Goal: Information Seeking & Learning: Learn about a topic

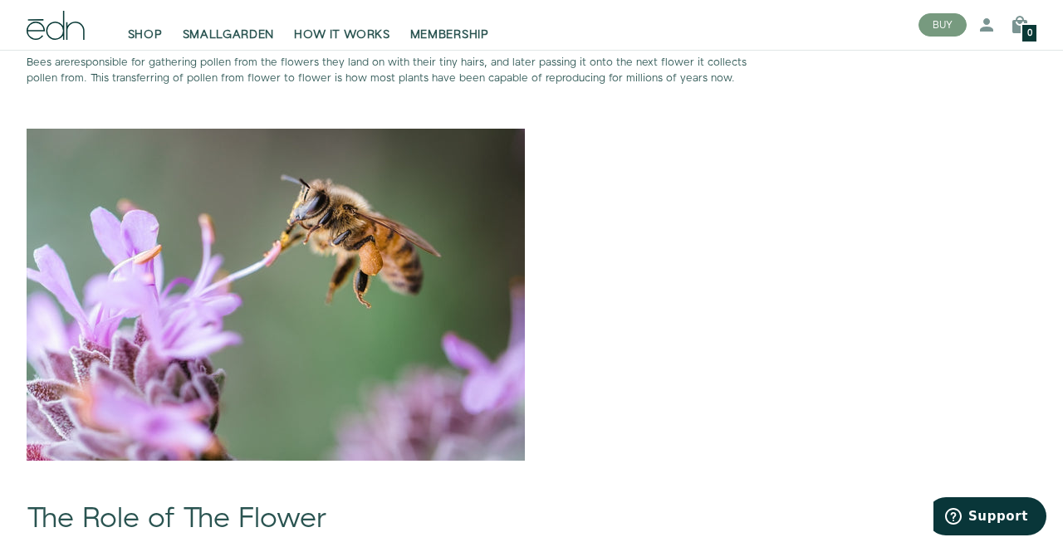
scroll to position [1208, 0]
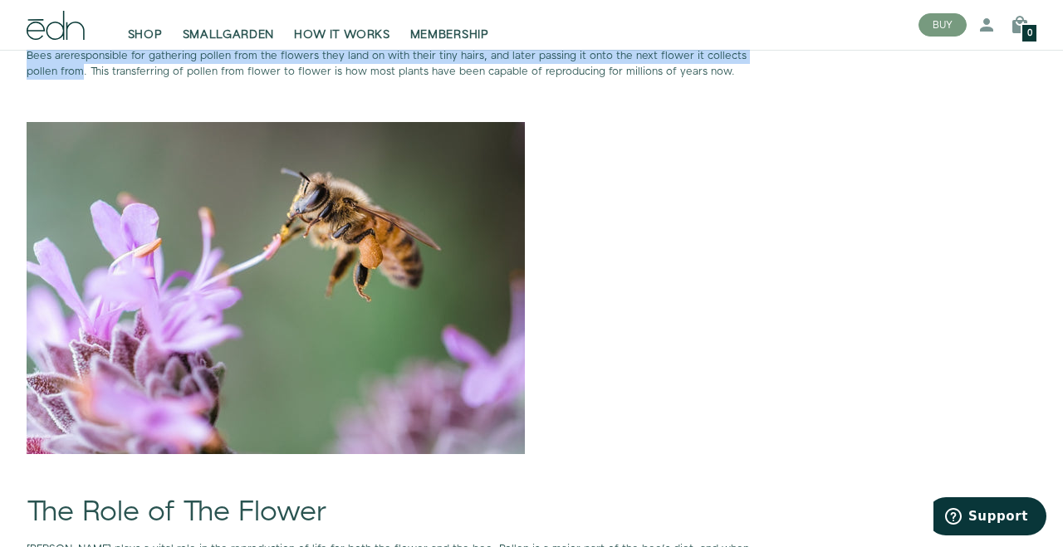
drag, startPoint x: 26, startPoint y: 71, endPoint x: 48, endPoint y: 83, distance: 25.7
copy p "Bees are responsible for gathering pollen from the flowers they land on with th…"
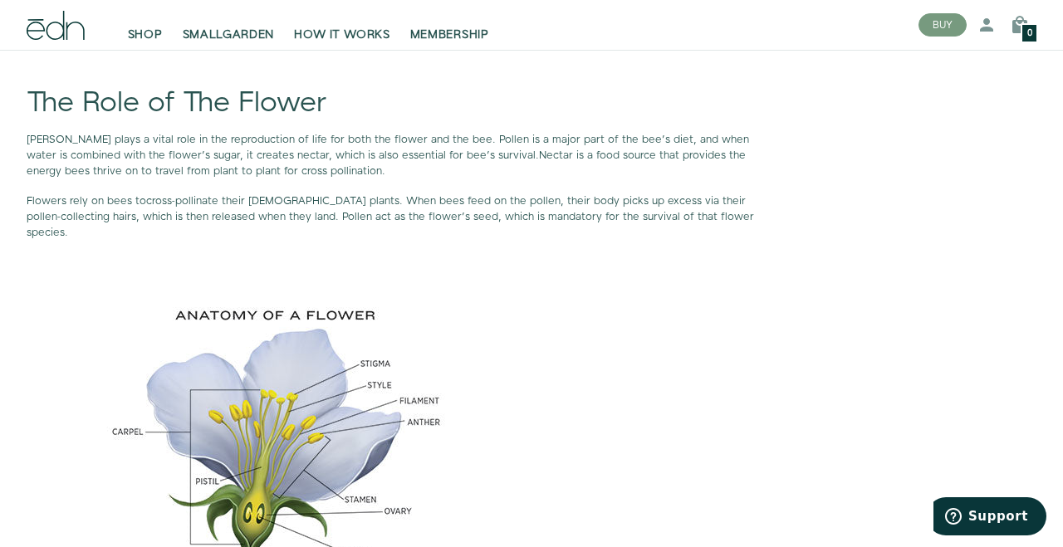
scroll to position [1591, 0]
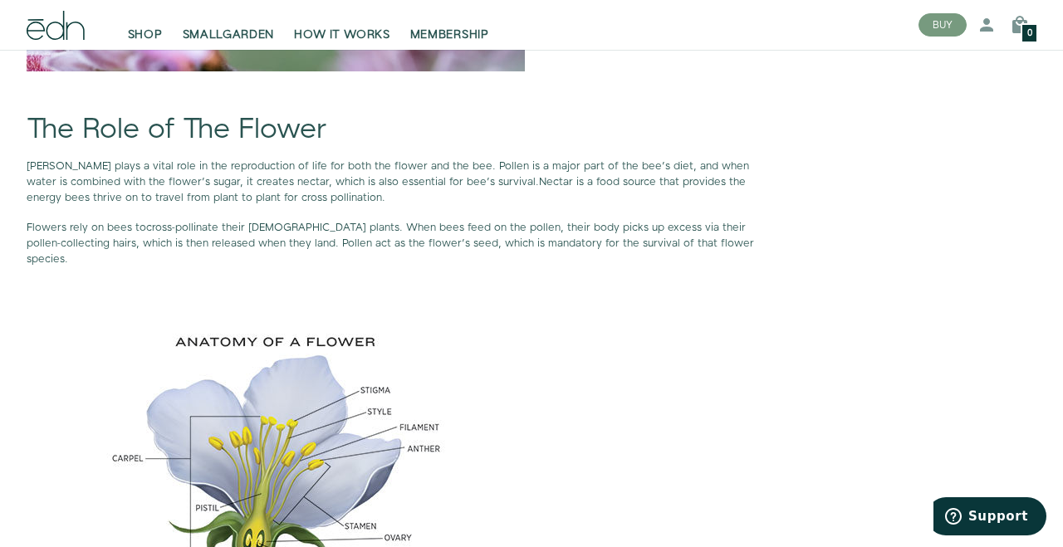
click at [480, 262] on p "Flowers rely on bees to cross-pollinate their [DEMOGRAPHIC_DATA] plants . When …" at bounding box center [402, 244] width 751 height 48
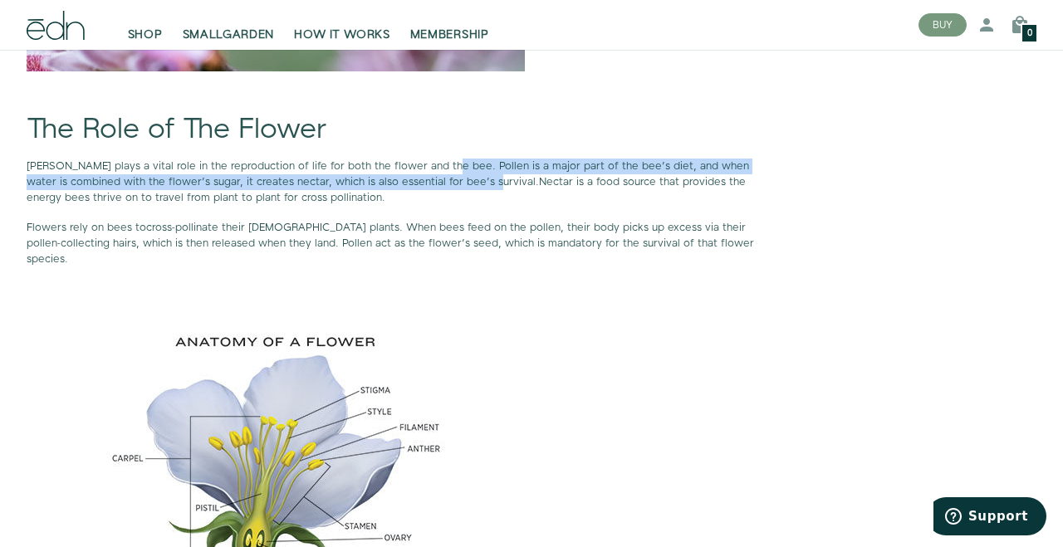
drag, startPoint x: 438, startPoint y: 180, endPoint x: 430, endPoint y: 199, distance: 20.8
click at [430, 189] on span "[PERSON_NAME] plays a vital role in the reproduction of life for both the flowe…" at bounding box center [388, 174] width 723 height 31
copy span "Pollen is a major part of the bee’s diet, and when water is combined with the f…"
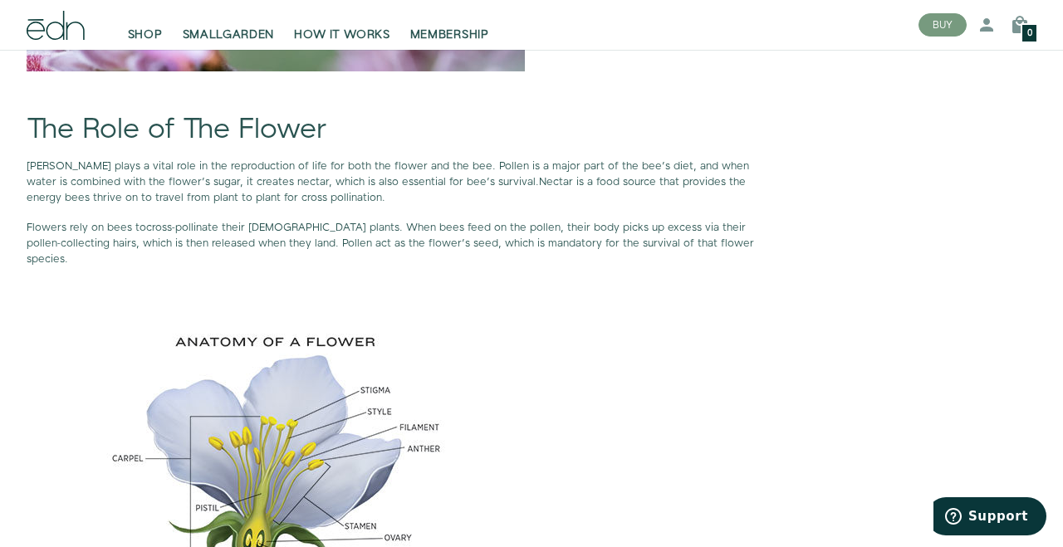
click at [459, 233] on span ". When bees feed on the pollen, their body picks up excess via their pollen-col…" at bounding box center [390, 243] width 727 height 47
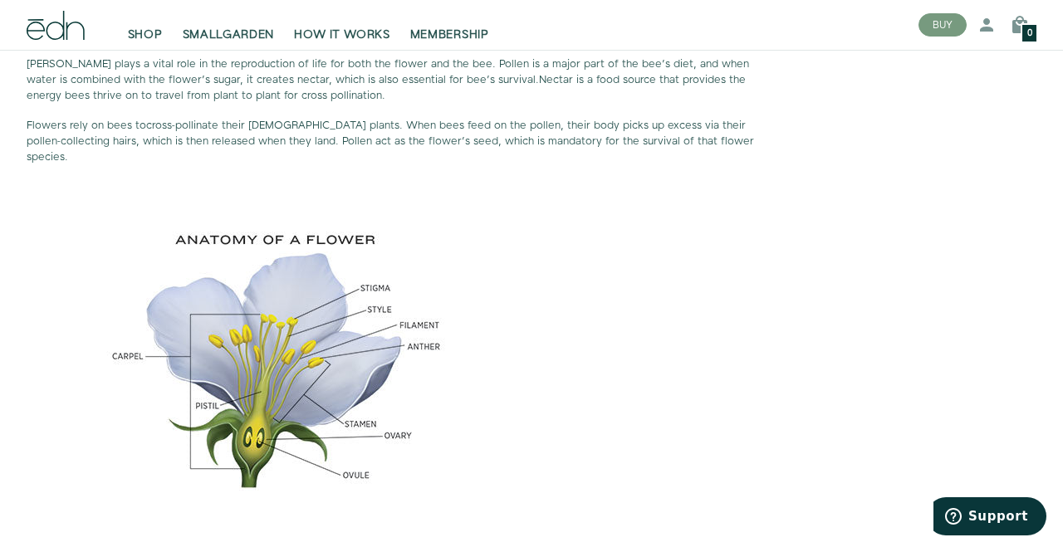
scroll to position [1694, 0]
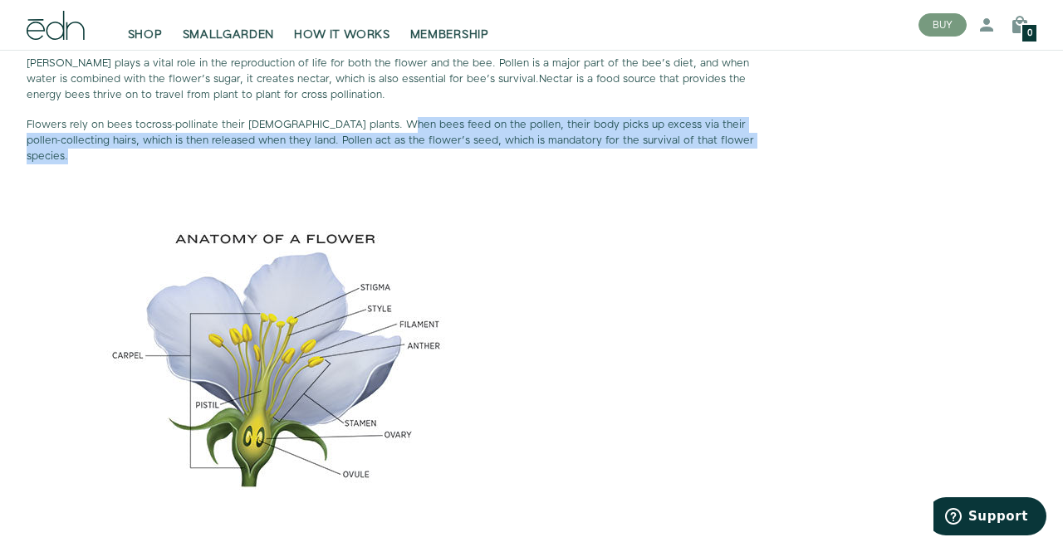
drag, startPoint x: 325, startPoint y: 139, endPoint x: 672, endPoint y: 151, distance: 347.4
click at [672, 151] on p "Flowers rely on bees to cross-pollinate their [DEMOGRAPHIC_DATA] plants . When …" at bounding box center [402, 141] width 751 height 48
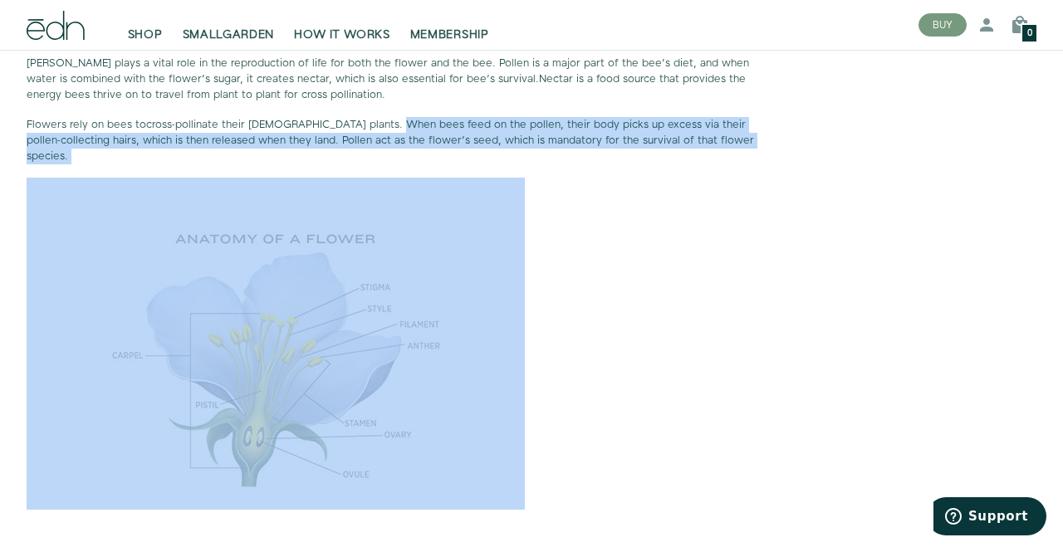
drag, startPoint x: 331, startPoint y: 136, endPoint x: 661, endPoint y: 165, distance: 331.8
click at [633, 147] on span ". When bees feed on the pollen, their body picks up excess via their pollen-col…" at bounding box center [390, 140] width 727 height 47
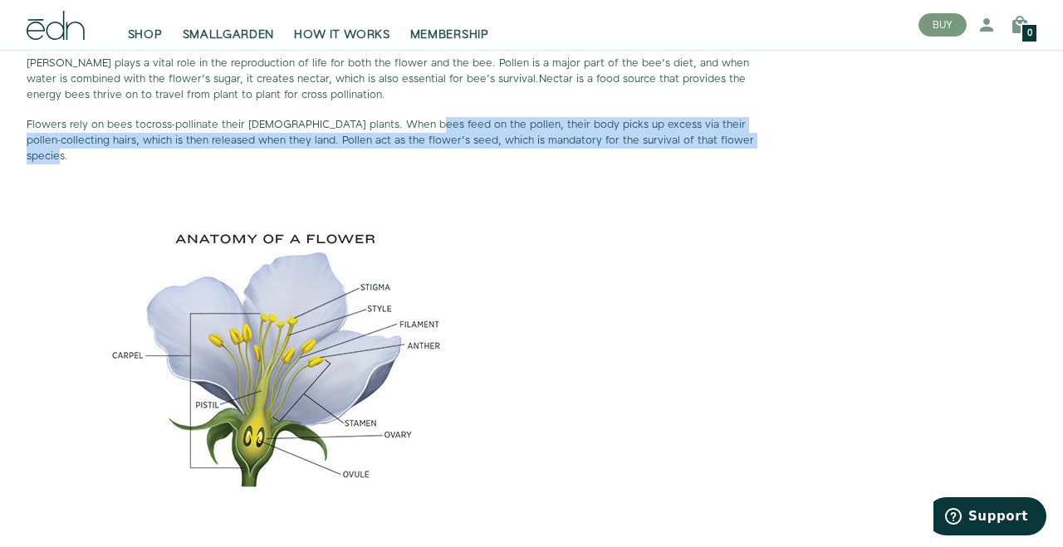
drag, startPoint x: 664, startPoint y: 155, endPoint x: 355, endPoint y: 142, distance: 309.2
click at [355, 142] on span ". When bees feed on the pollen, their body picks up excess via their pollen-col…" at bounding box center [390, 140] width 727 height 47
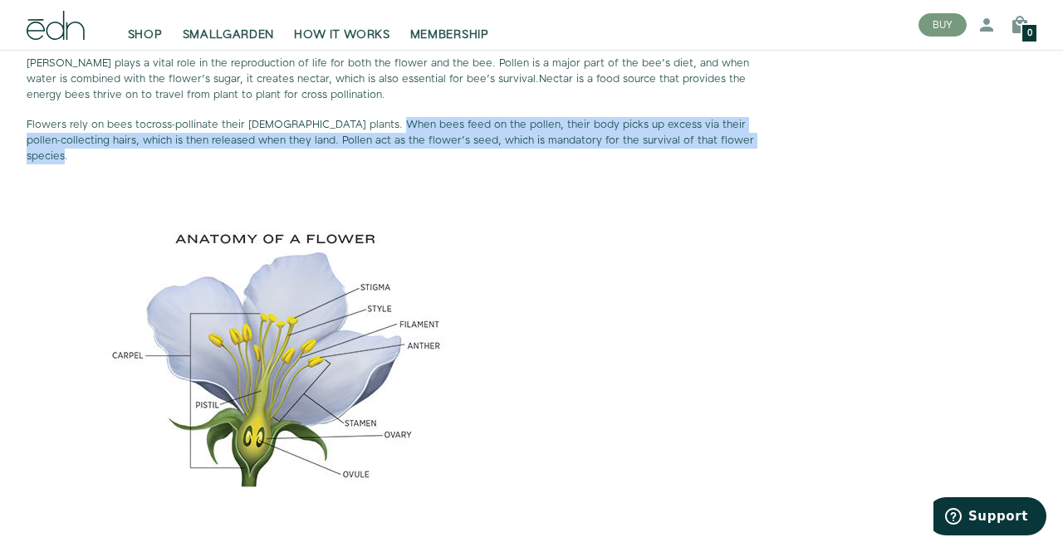
drag, startPoint x: 668, startPoint y: 153, endPoint x: 321, endPoint y: 134, distance: 346.8
click at [321, 134] on span ". When bees feed on the pollen, their body picks up excess via their pollen-col…" at bounding box center [390, 140] width 727 height 47
copy span "When bees feed on the pollen, their body picks up excess via their pollen-colle…"
click at [523, 145] on span ". When bees feed on the pollen, their body picks up excess via their pollen-col…" at bounding box center [390, 140] width 727 height 47
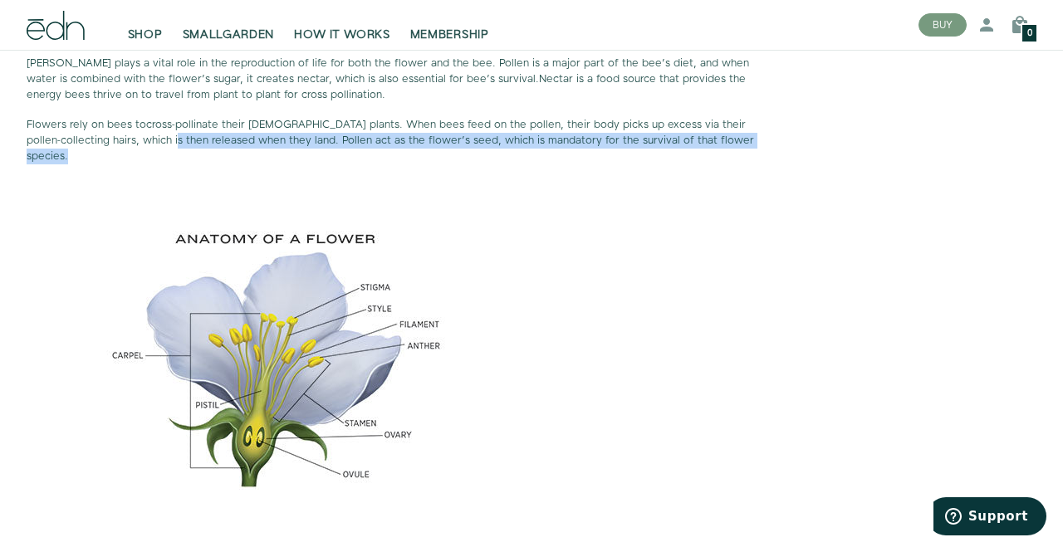
drag, startPoint x: 63, startPoint y: 152, endPoint x: 671, endPoint y: 152, distance: 607.9
click at [671, 152] on p "Flowers rely on bees to cross-pollinate their [DEMOGRAPHIC_DATA] plants . When …" at bounding box center [402, 141] width 751 height 48
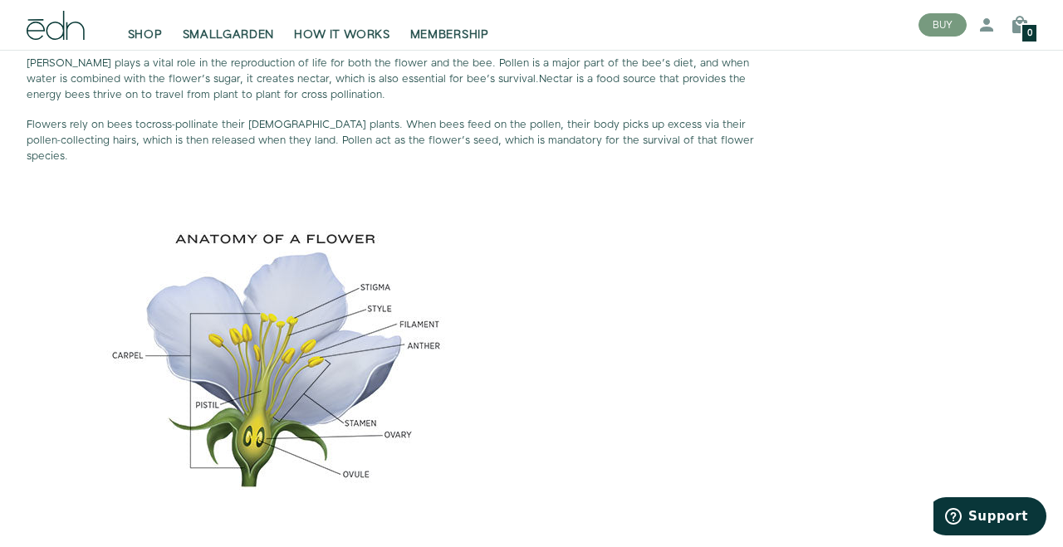
click at [625, 154] on span ". When bees feed on the pollen, their body picks up excess via their pollen-col…" at bounding box center [390, 140] width 727 height 47
drag, startPoint x: 229, startPoint y: 153, endPoint x: 273, endPoint y: 152, distance: 44.0
click at [274, 152] on span ". When bees feed on the pollen, their body picks up excess via their pollen-col…" at bounding box center [390, 140] width 727 height 47
click at [273, 152] on span ". When bees feed on the pollen, their body picks up excess via their pollen-col…" at bounding box center [390, 140] width 727 height 47
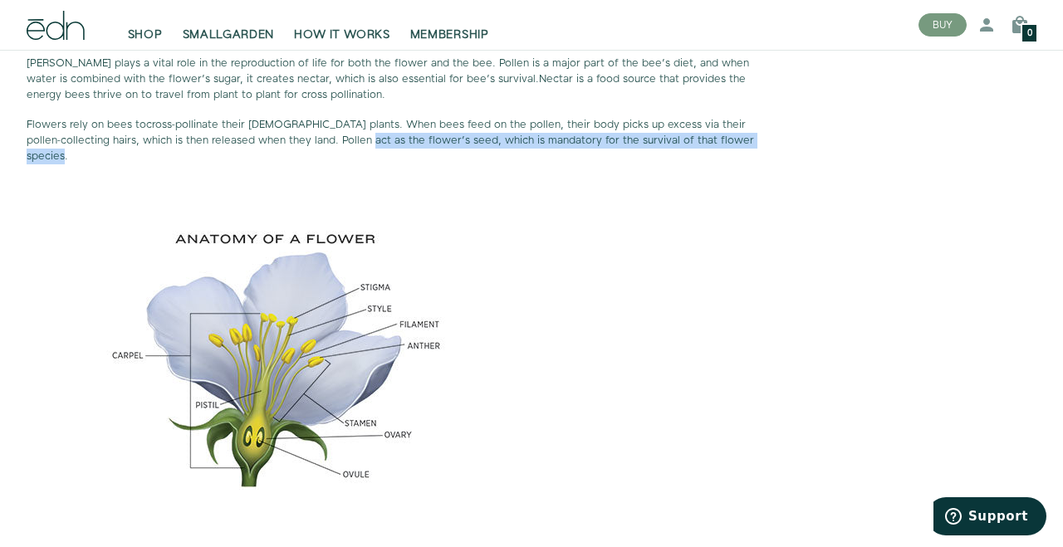
drag, startPoint x: 257, startPoint y: 152, endPoint x: 667, endPoint y: 157, distance: 409.5
click at [667, 157] on span ". When bees feed on the pollen, their body picks up excess via their pollen-col…" at bounding box center [390, 140] width 727 height 47
copy span "act as the flower’s seed, which is mandatory for the survival of that flower sp…"
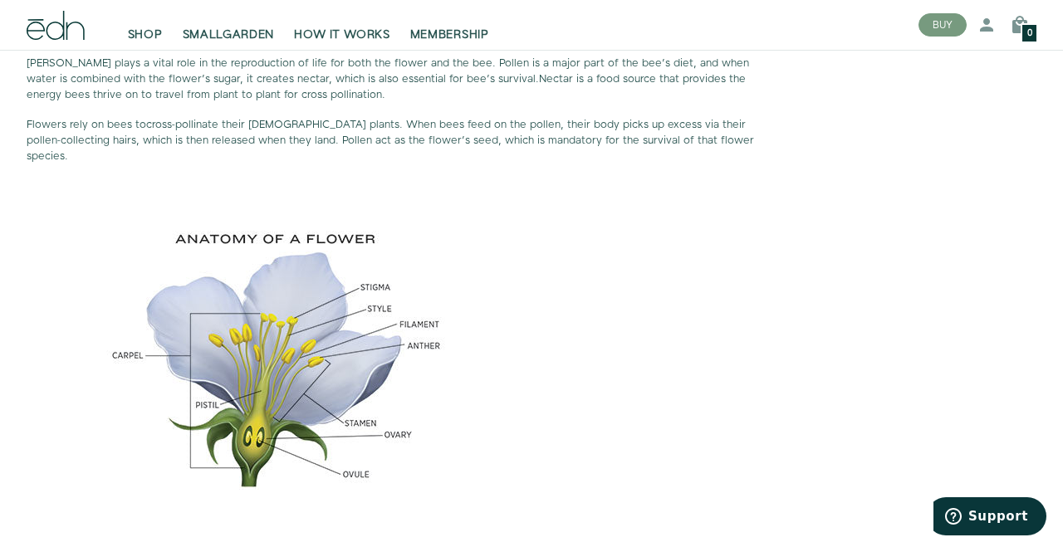
click at [559, 289] on p at bounding box center [402, 344] width 751 height 332
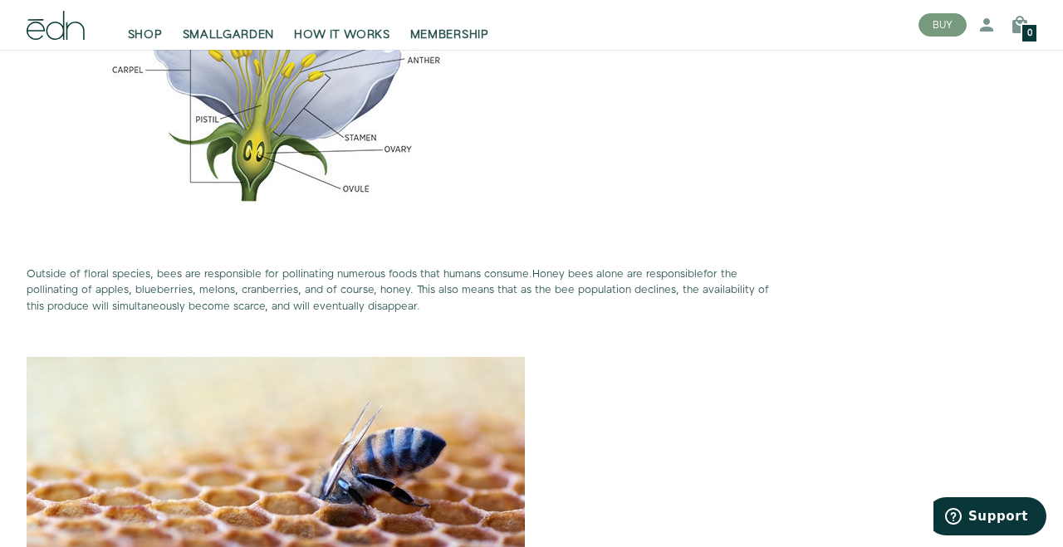
scroll to position [1978, 0]
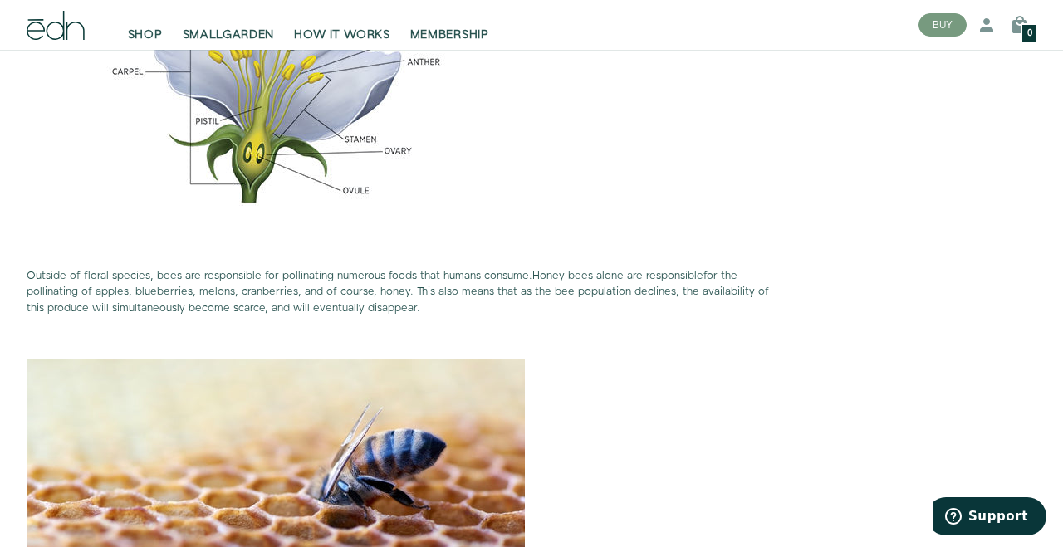
drag, startPoint x: 411, startPoint y: 288, endPoint x: 384, endPoint y: 304, distance: 31.6
click at [384, 304] on span "for the pollinating of apples, blueberries, melons, cranberries, and of course,…" at bounding box center [398, 291] width 742 height 47
copy span "This also means that as the bee population declines, the availability of this p…"
click at [467, 288] on span "for the pollinating of apples, blueberries, melons, cranberries, and of course,…" at bounding box center [398, 291] width 742 height 47
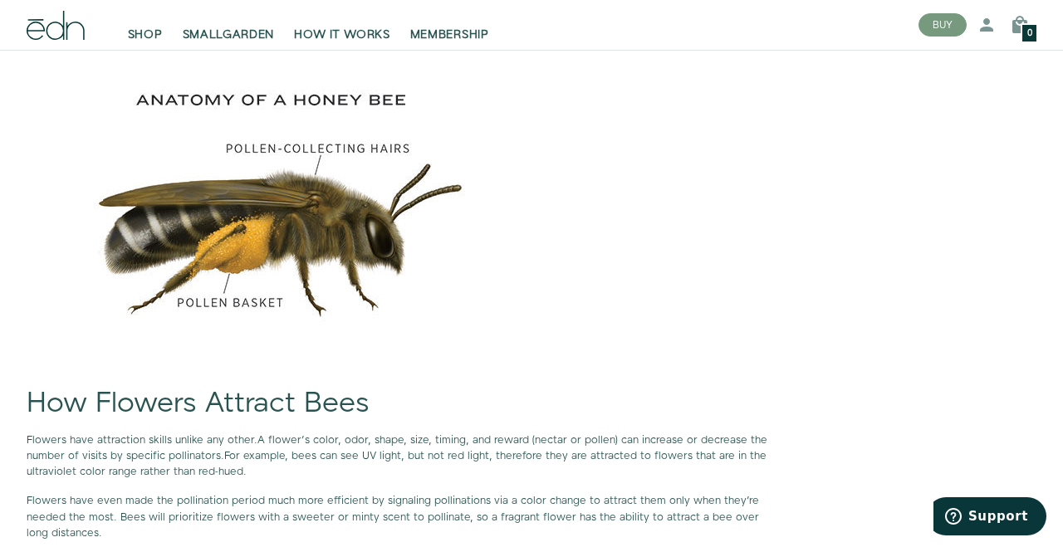
scroll to position [2795, 0]
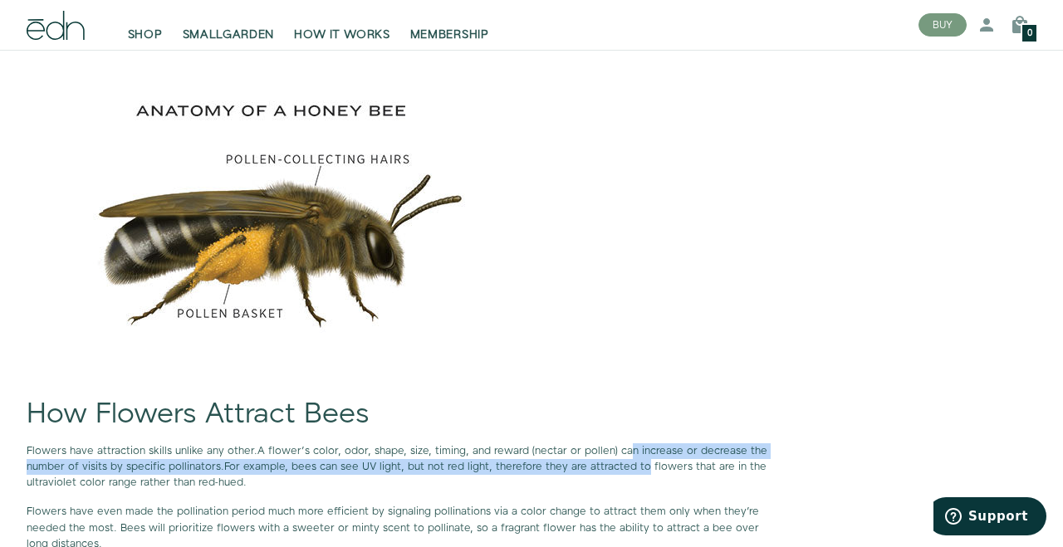
drag, startPoint x: 639, startPoint y: 463, endPoint x: 624, endPoint y: 446, distance: 23.5
click at [624, 446] on p "Flowers have attraction skills unlike any other. A flower’s color, odor, shape,…" at bounding box center [402, 467] width 751 height 48
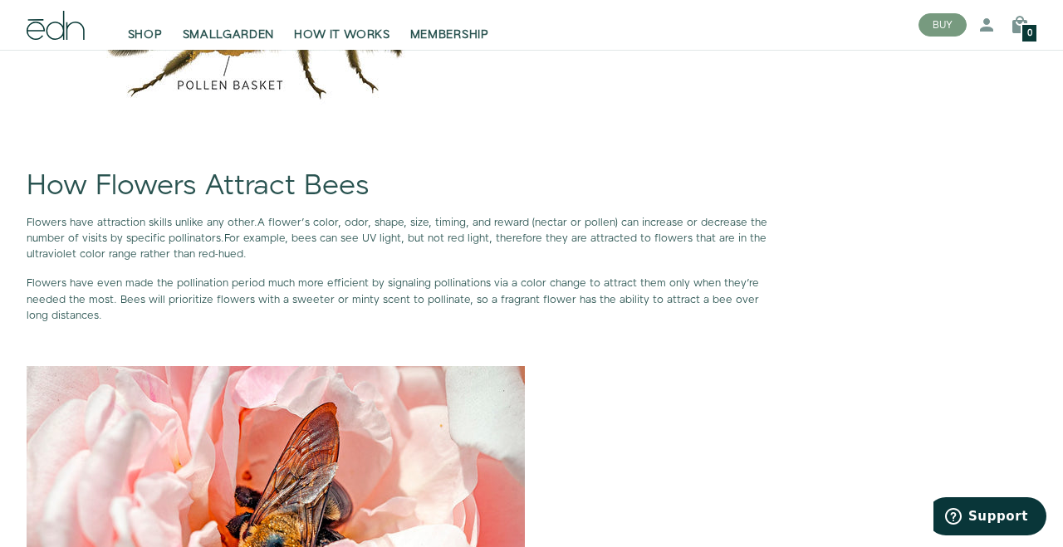
click at [636, 385] on p at bounding box center [402, 531] width 751 height 331
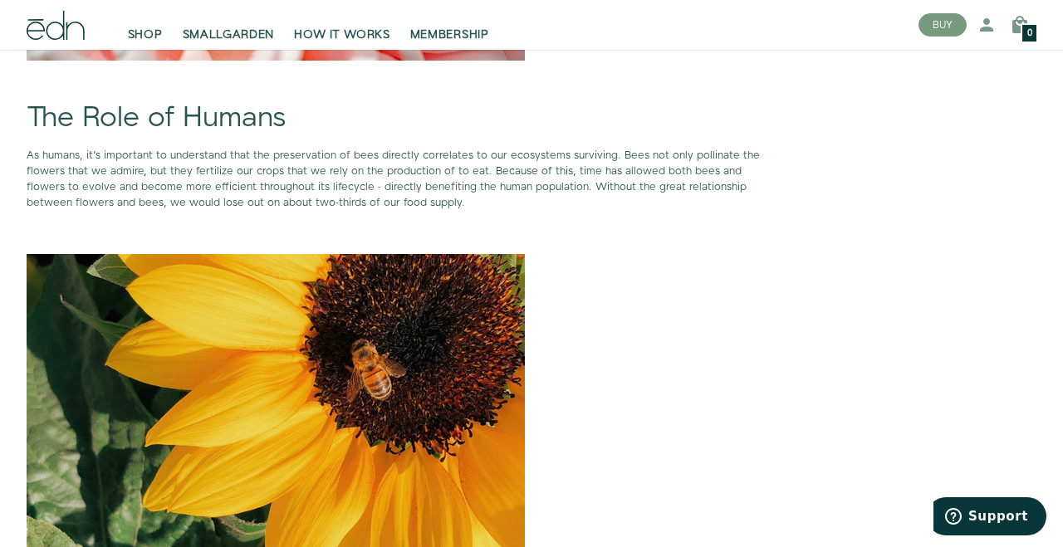
scroll to position [3662, 0]
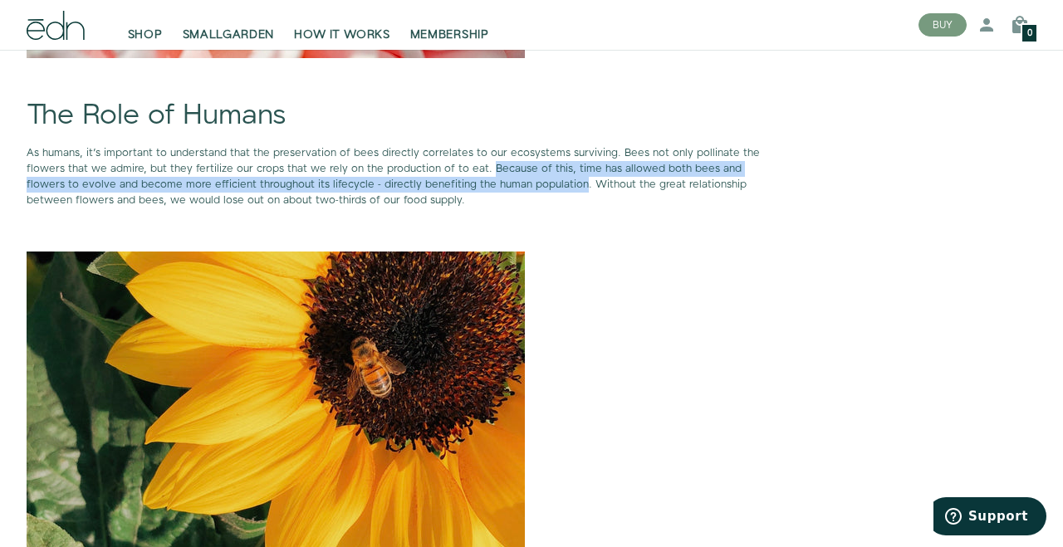
drag, startPoint x: 487, startPoint y: 160, endPoint x: 538, endPoint y: 179, distance: 54.6
click at [539, 179] on span "As humans, it's important to understand that the preservation of bees directly …" at bounding box center [393, 176] width 733 height 63
copy span "Because of this, time has allowed both bees and flowers to evolve and become mo…"
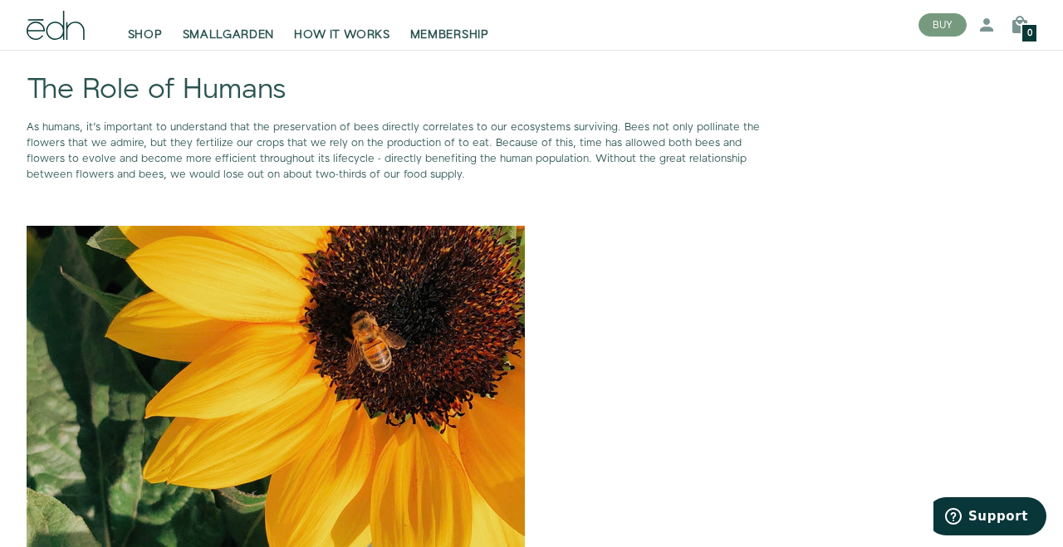
scroll to position [3708, 0]
